Goal: Information Seeking & Learning: Learn about a topic

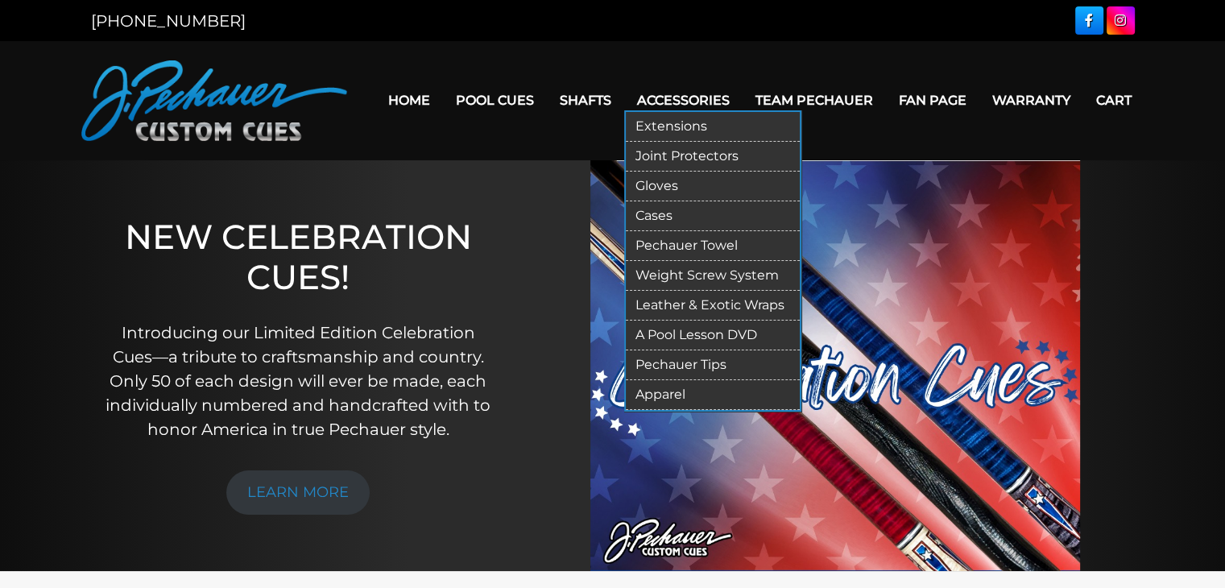
click at [681, 123] on link "Extensions" at bounding box center [713, 127] width 174 height 30
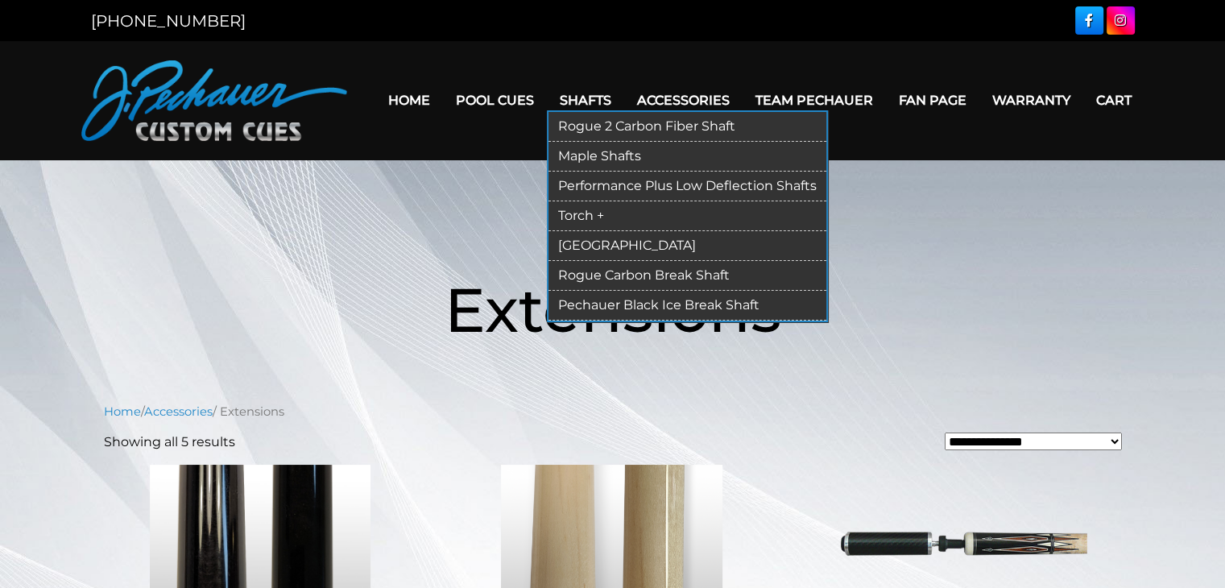
click at [599, 126] on link "Rogue 2 Carbon Fiber Shaft" at bounding box center [688, 127] width 278 height 30
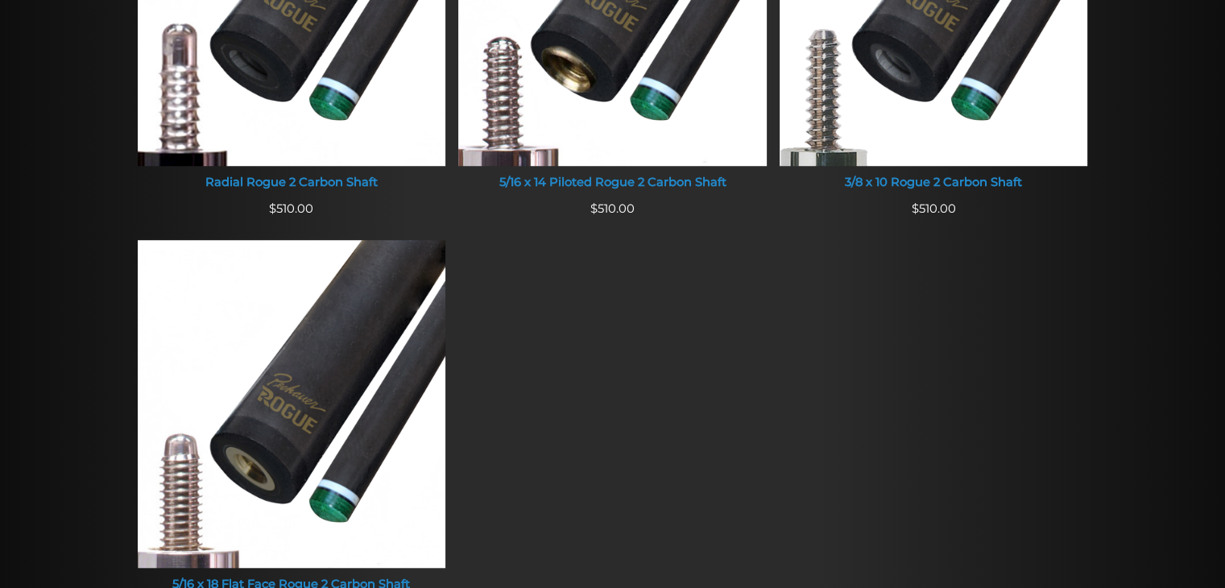
scroll to position [1279, 0]
